Goal: Transaction & Acquisition: Book appointment/travel/reservation

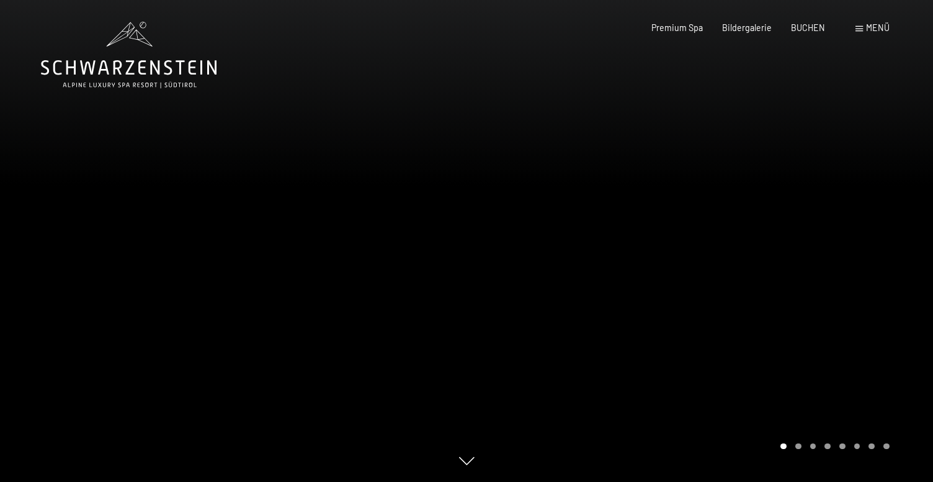
click at [815, 33] on div "Premium Spa Bildergalerie BUCHEN" at bounding box center [728, 28] width 231 height 12
click at [815, 29] on span "BUCHEN" at bounding box center [808, 25] width 34 height 11
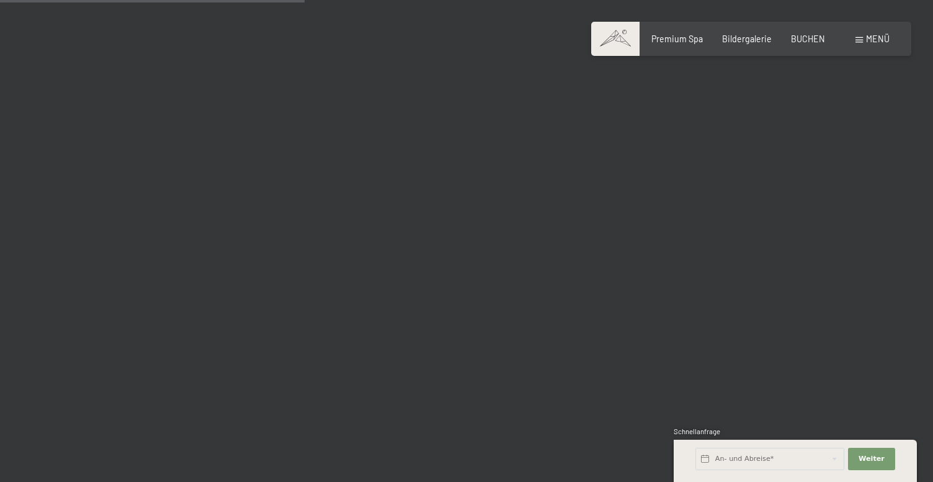
scroll to position [2665, 0]
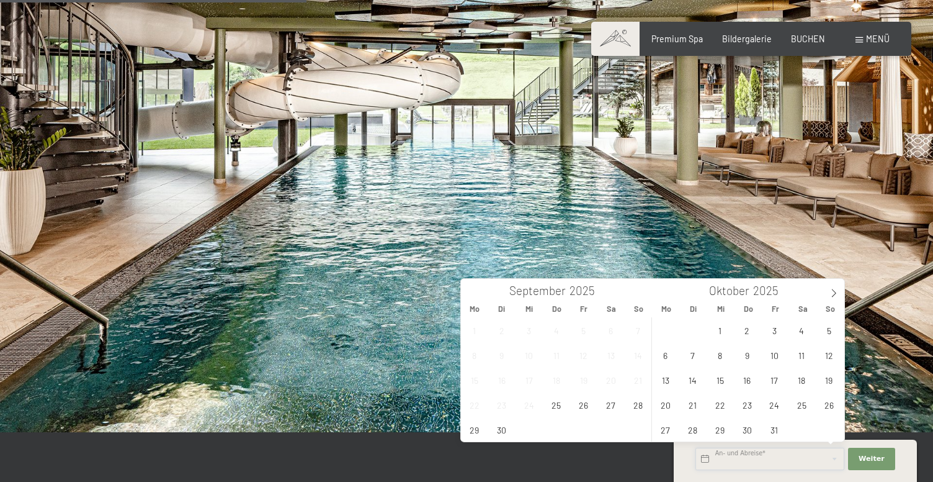
click at [778, 456] on input "text" at bounding box center [770, 458] width 149 height 22
click at [828, 330] on span "5" at bounding box center [829, 330] width 24 height 24
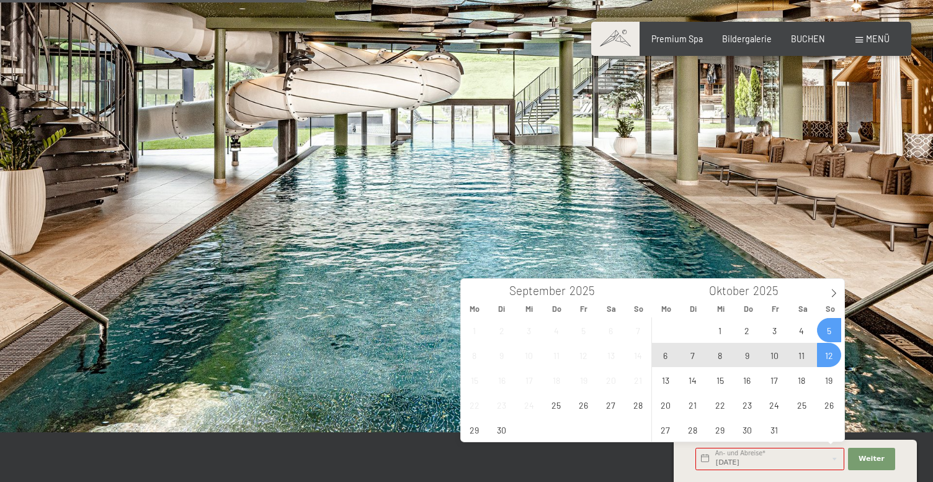
click at [827, 348] on span "12" at bounding box center [829, 355] width 24 height 24
type input "So. 05.10.2025 - So. 12.10.2025"
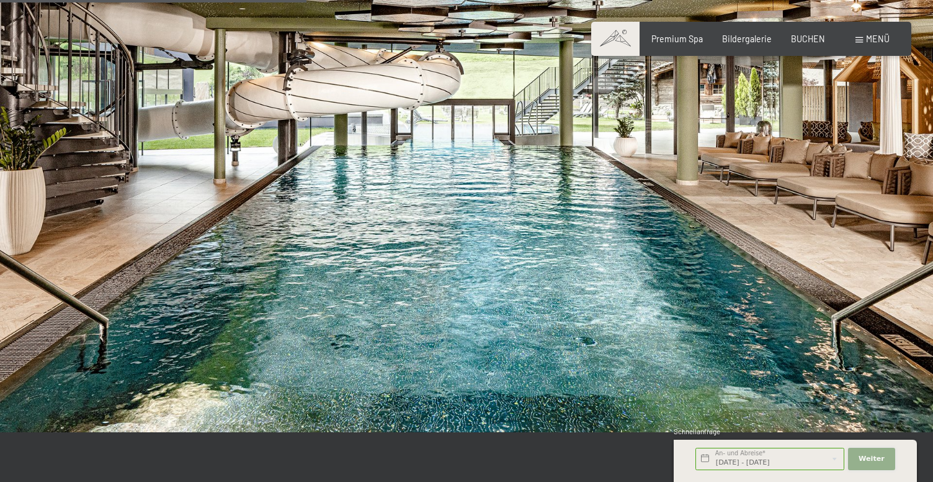
click at [876, 463] on span "Weiter" at bounding box center [872, 459] width 26 height 10
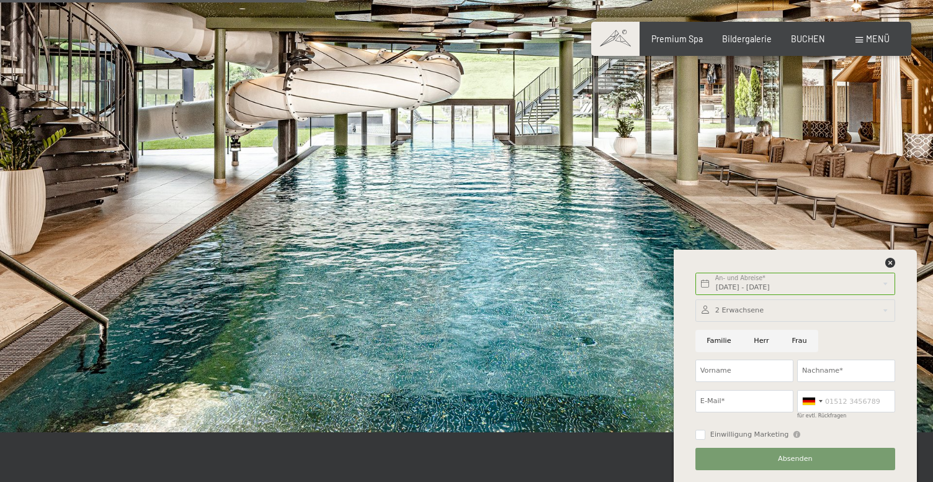
click at [702, 343] on input "Familie" at bounding box center [719, 341] width 47 height 22
radio input "true"
click at [735, 313] on div at bounding box center [796, 310] width 200 height 22
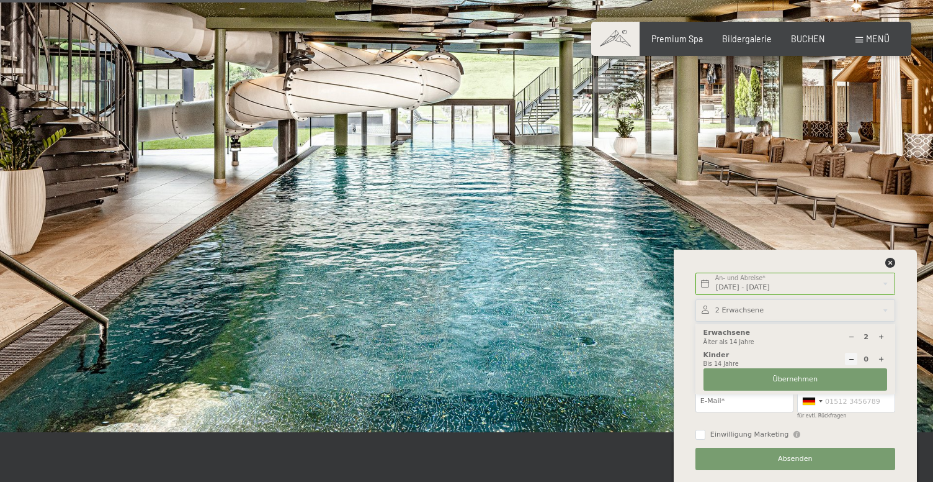
click at [881, 357] on icon at bounding box center [881, 359] width 7 height 7
type input "1"
select select
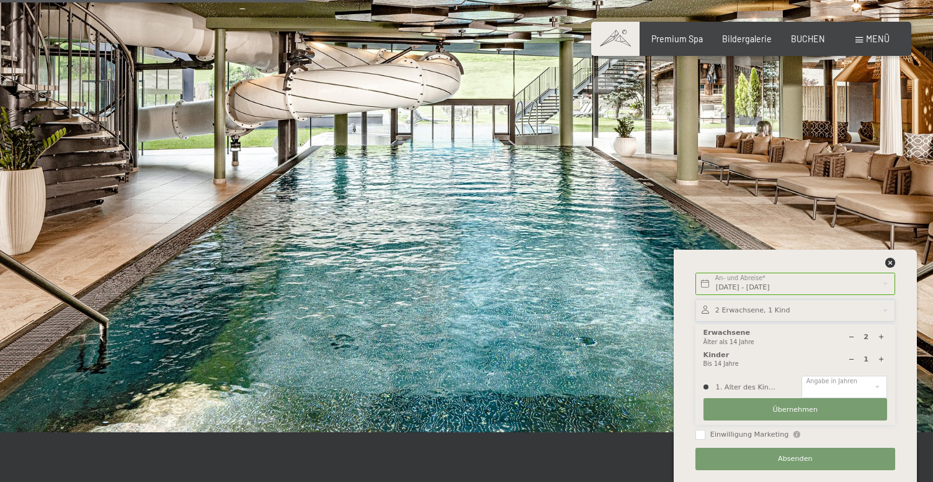
click at [881, 357] on icon at bounding box center [881, 359] width 7 height 7
type input "2"
select select
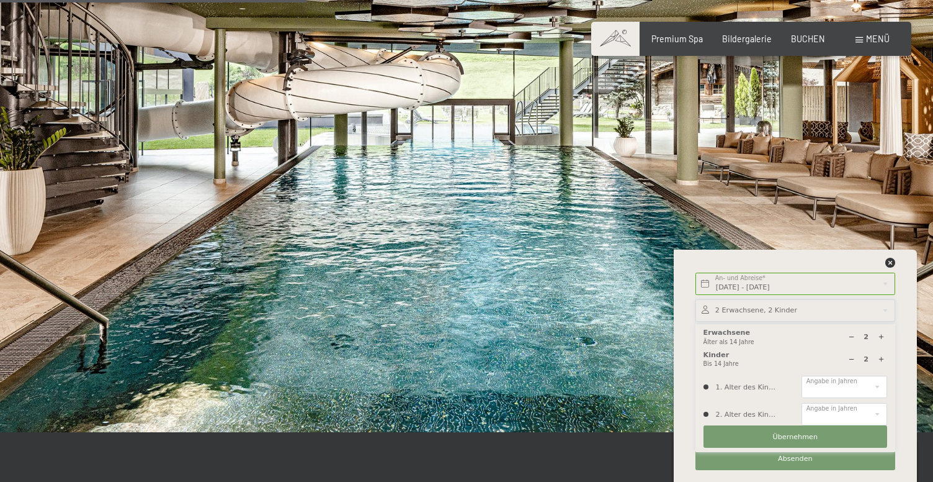
click at [881, 357] on icon at bounding box center [881, 359] width 7 height 7
type input "3"
select select
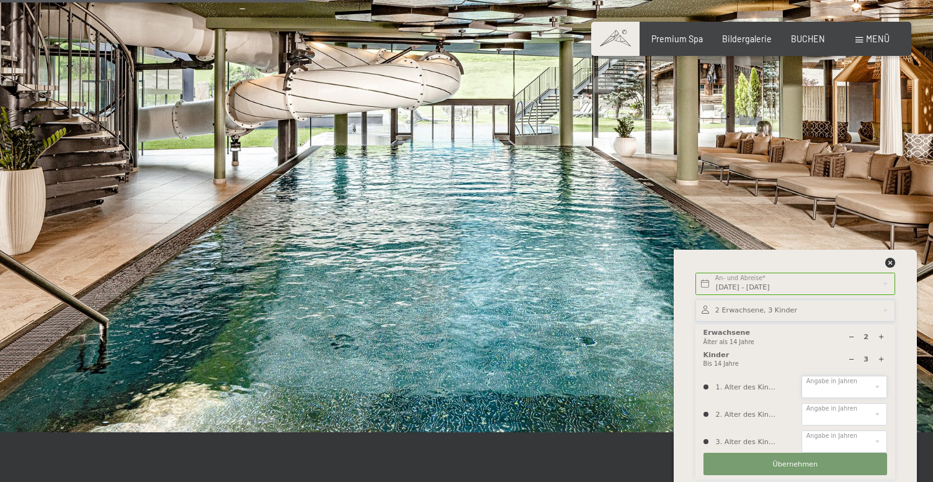
select select "0"
select select "3"
select select "5"
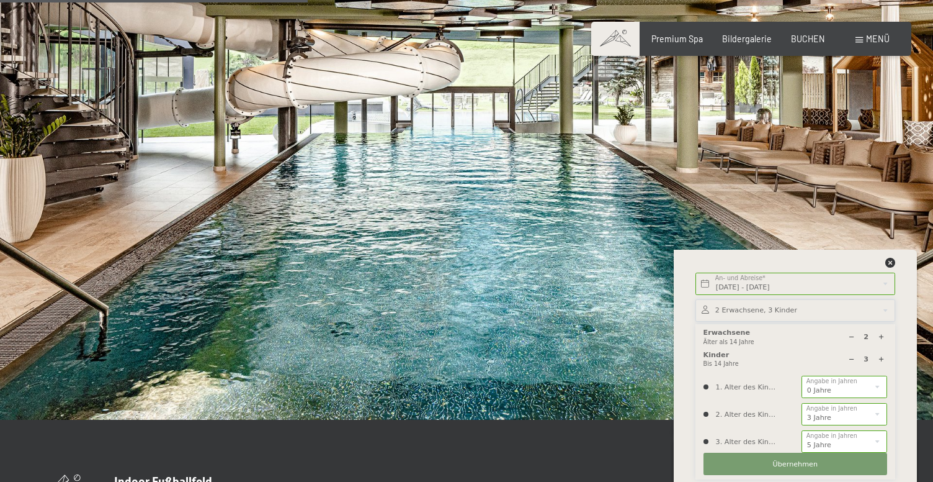
click at [813, 457] on button "Übernehmen" at bounding box center [796, 463] width 184 height 22
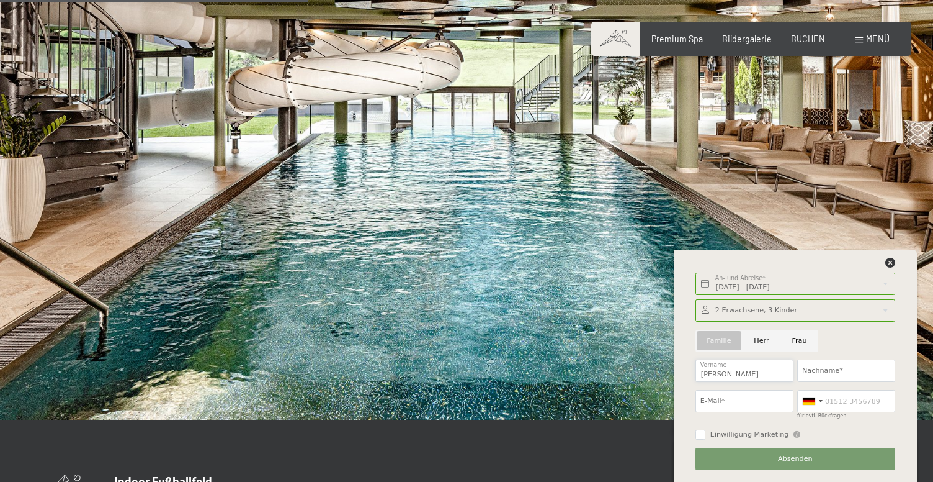
type input "Jennifer"
type input "Widmer"
type input "h"
type input "jenni@studiowidmer.ch"
click at [806, 459] on span "Absenden" at bounding box center [795, 459] width 35 height 10
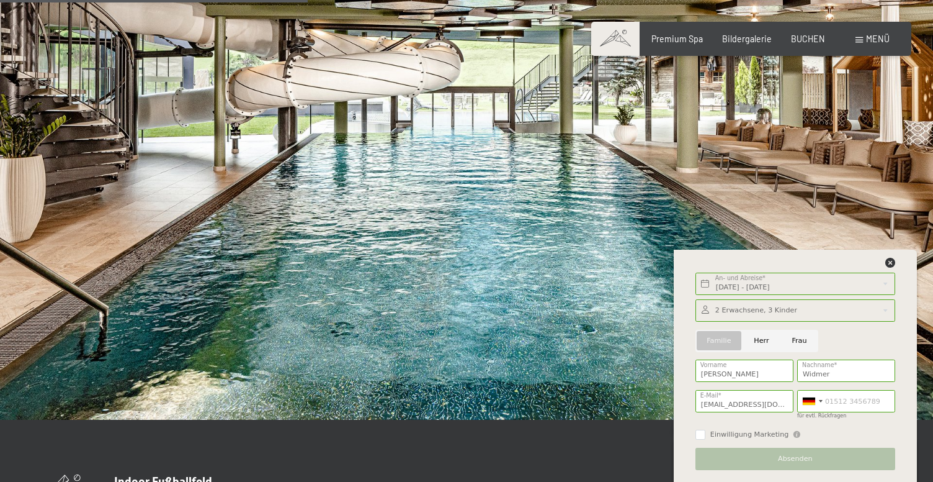
scroll to position [0, 0]
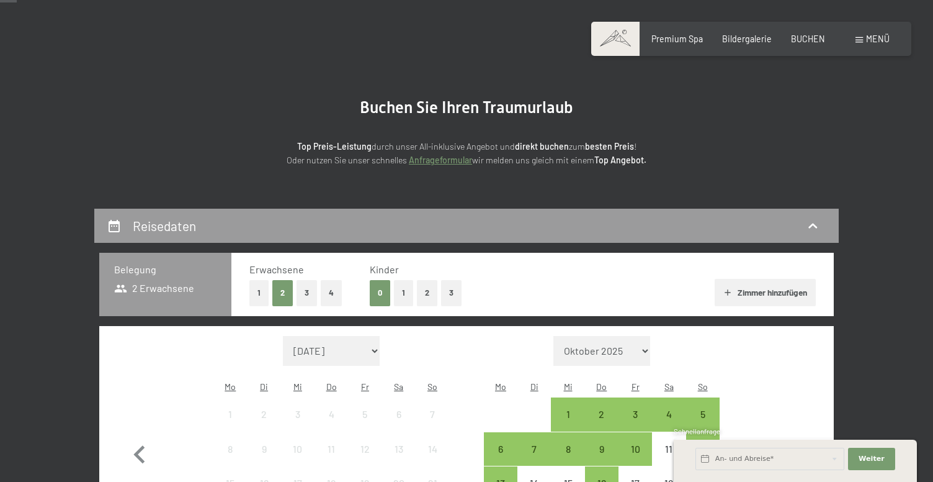
scroll to position [78, 0]
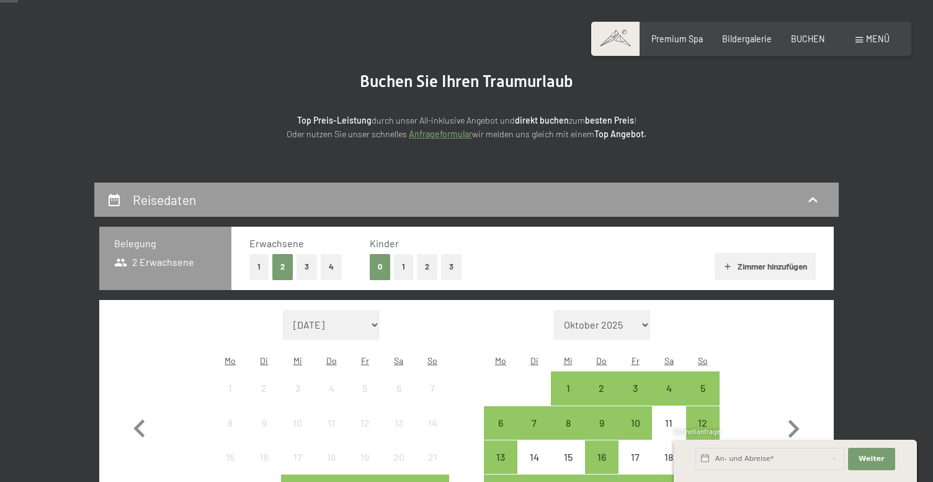
click at [446, 266] on button "3" at bounding box center [451, 266] width 20 height 25
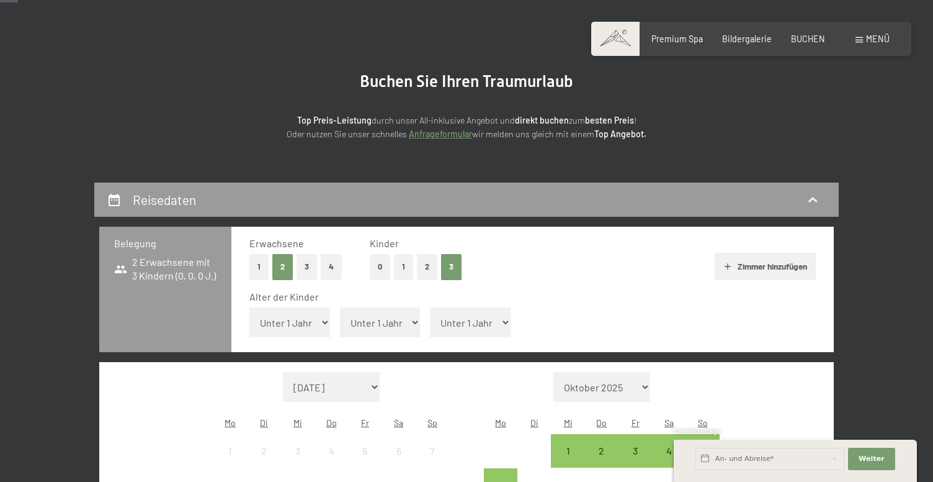
select select "3"
select select "5"
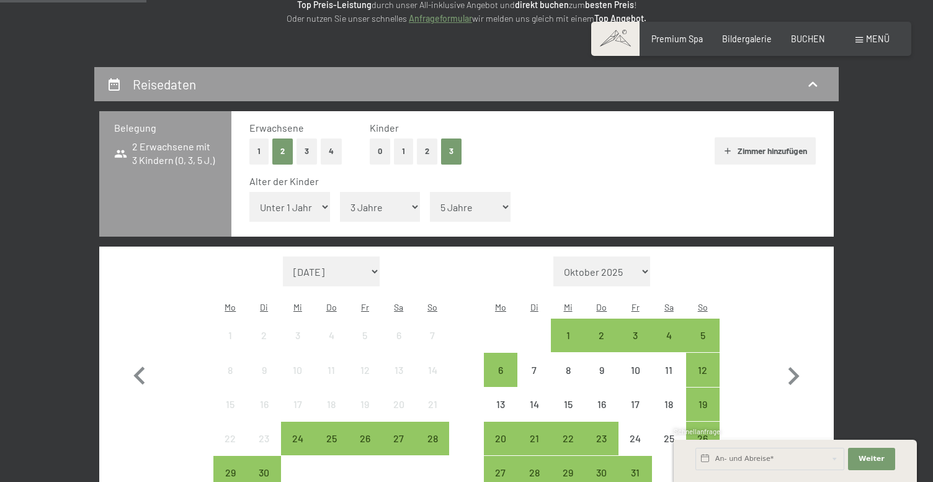
scroll to position [192, 0]
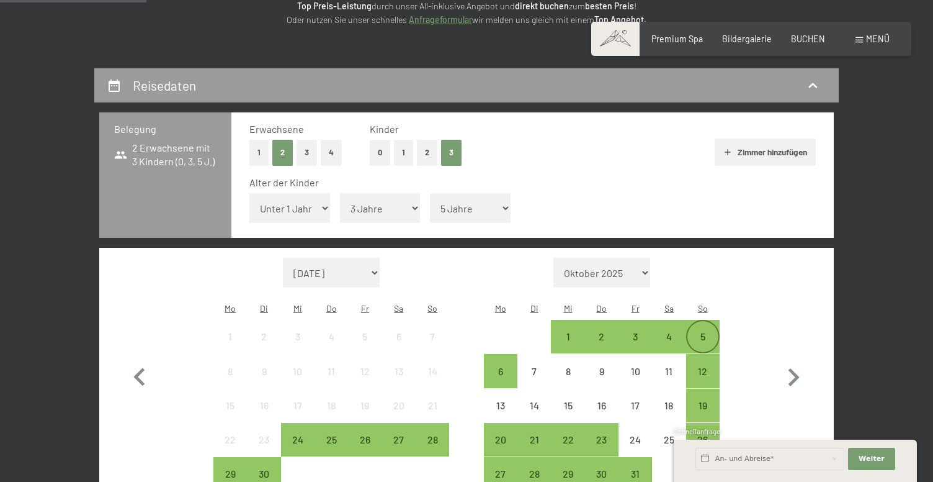
click at [715, 331] on div "5" at bounding box center [703, 346] width 31 height 31
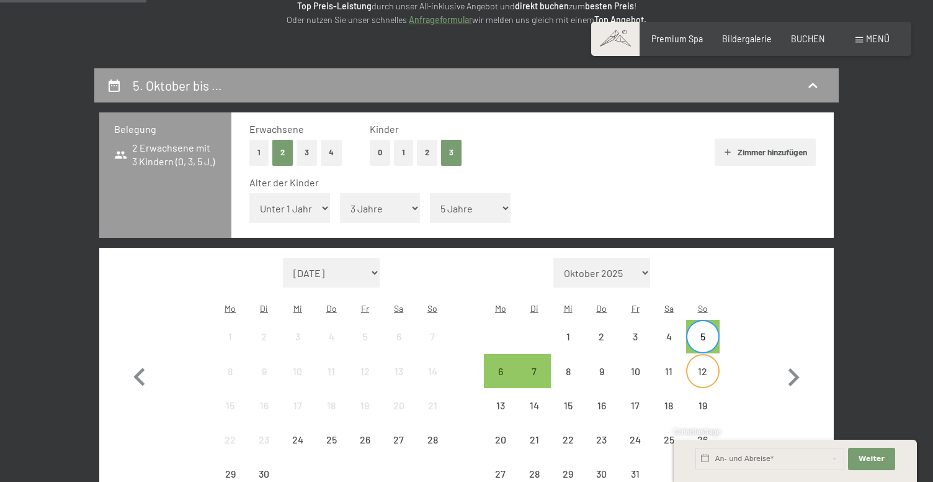
click at [712, 366] on div "12" at bounding box center [703, 381] width 31 height 31
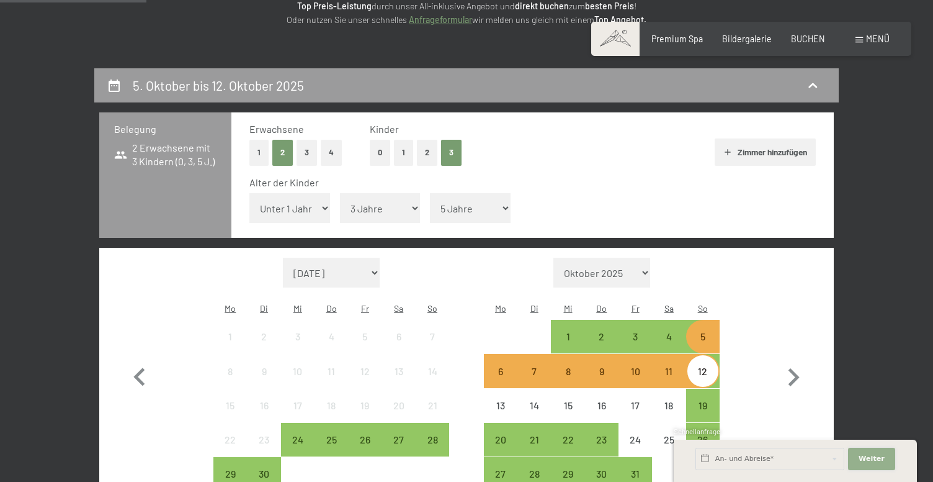
click at [874, 464] on button "Weiter Adressfelder ausblenden" at bounding box center [871, 458] width 47 height 22
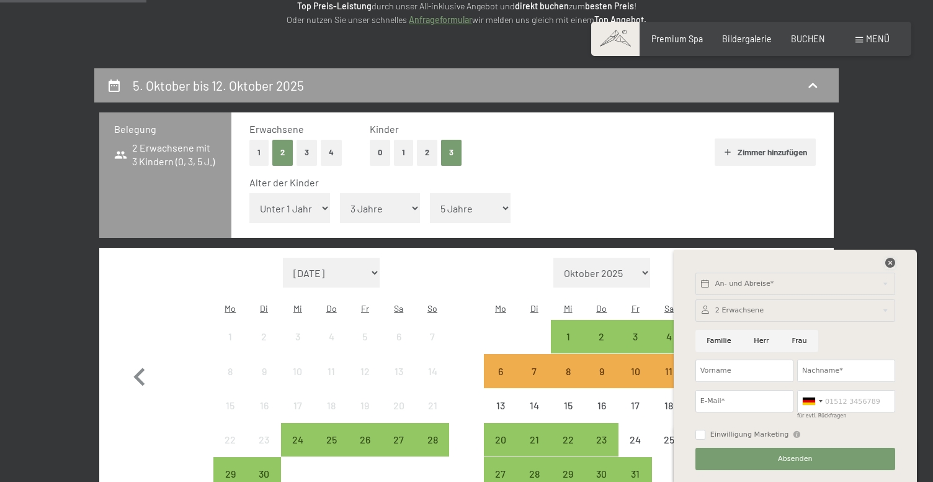
click at [887, 266] on icon at bounding box center [891, 263] width 10 height 10
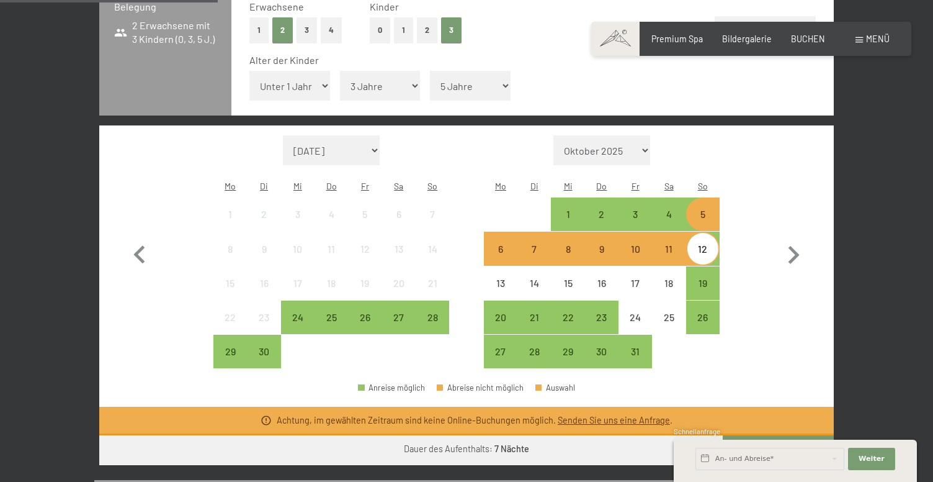
scroll to position [308, 0]
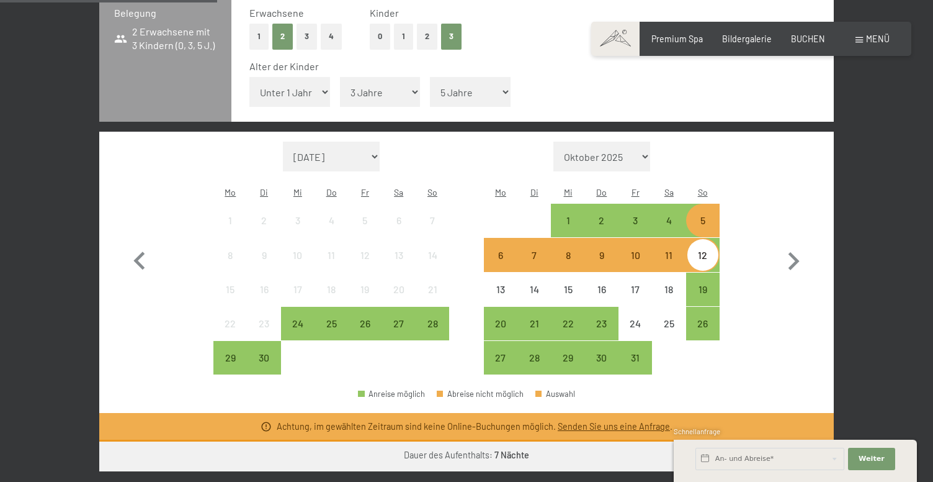
click at [706, 215] on div "5" at bounding box center [703, 230] width 31 height 31
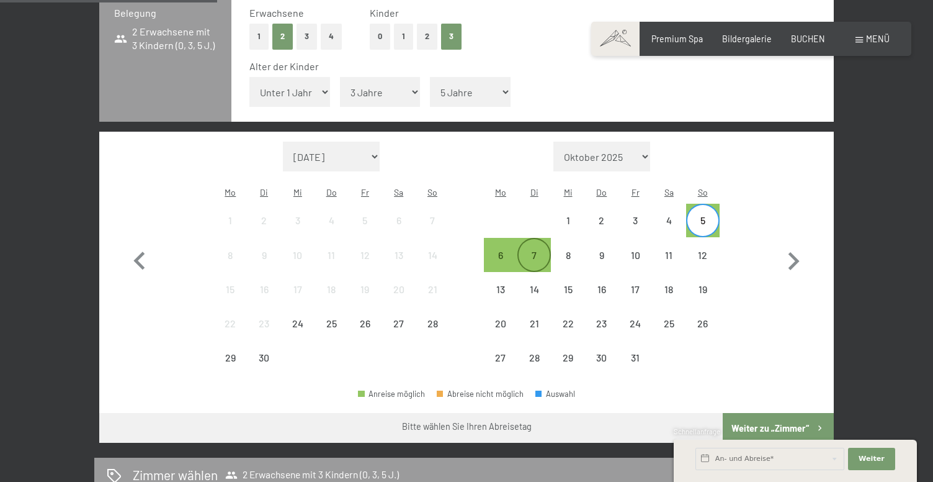
click at [528, 250] on div "7" at bounding box center [534, 265] width 31 height 31
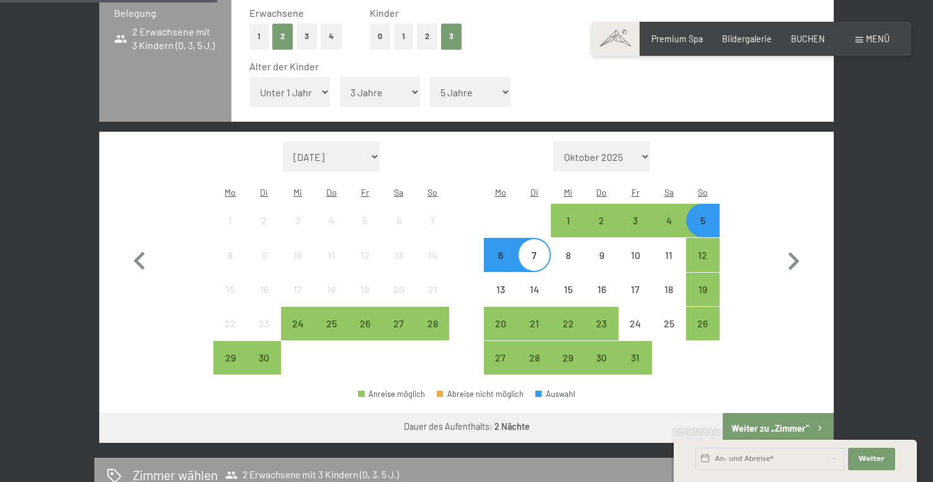
click at [770, 413] on button "Weiter zu „Zimmer“" at bounding box center [778, 428] width 111 height 30
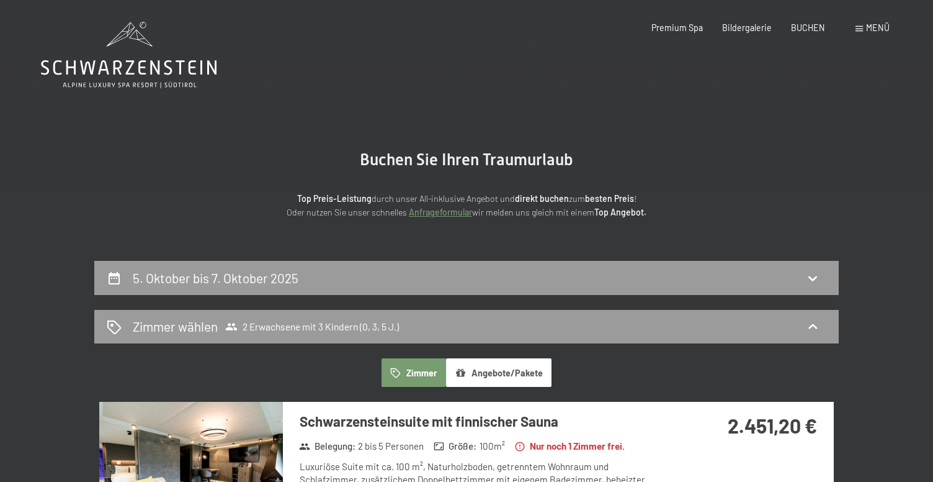
scroll to position [0, 0]
